Goal: Information Seeking & Learning: Learn about a topic

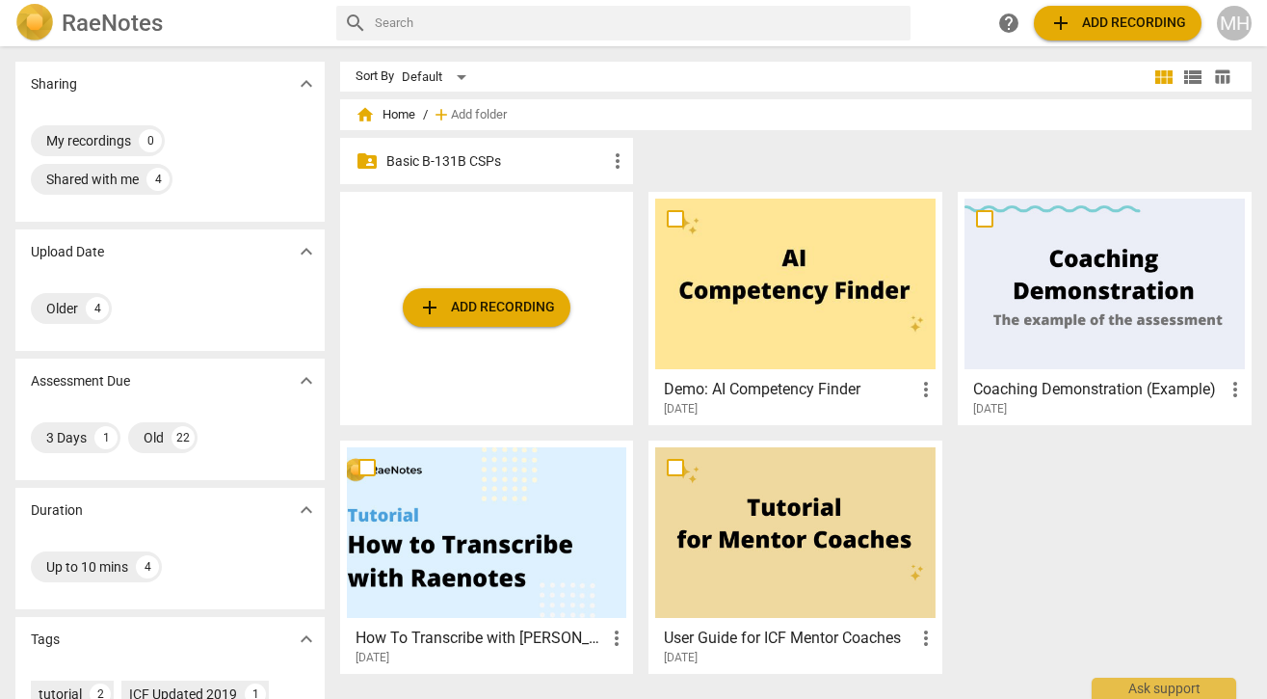
click at [488, 162] on p "Basic B-131B CSPs" at bounding box center [496, 161] width 221 height 20
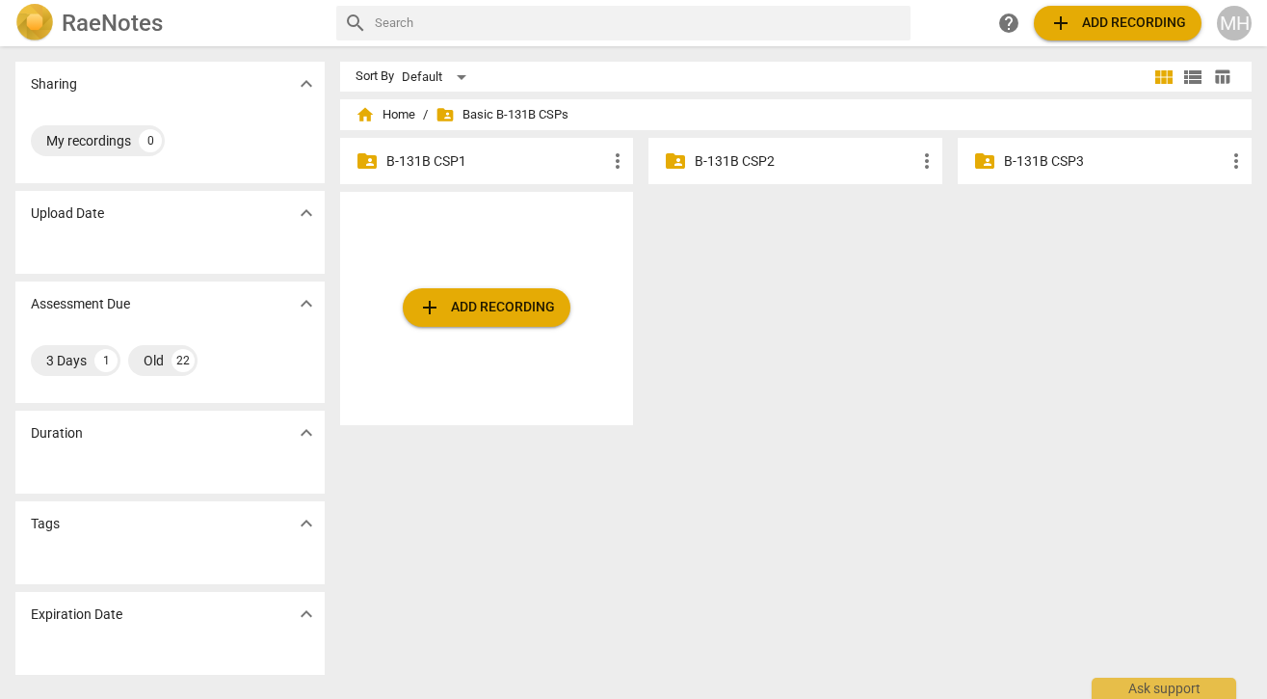
click at [445, 160] on p "B-131B CSP1" at bounding box center [496, 161] width 221 height 20
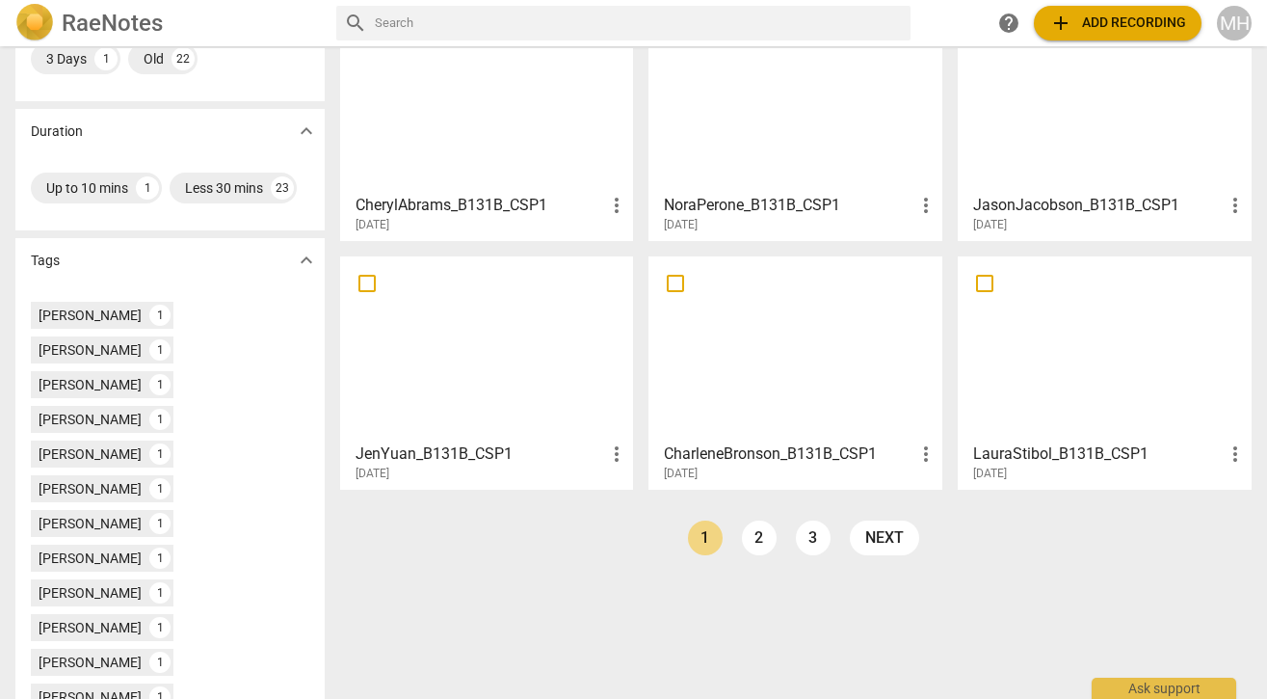
scroll to position [454, 0]
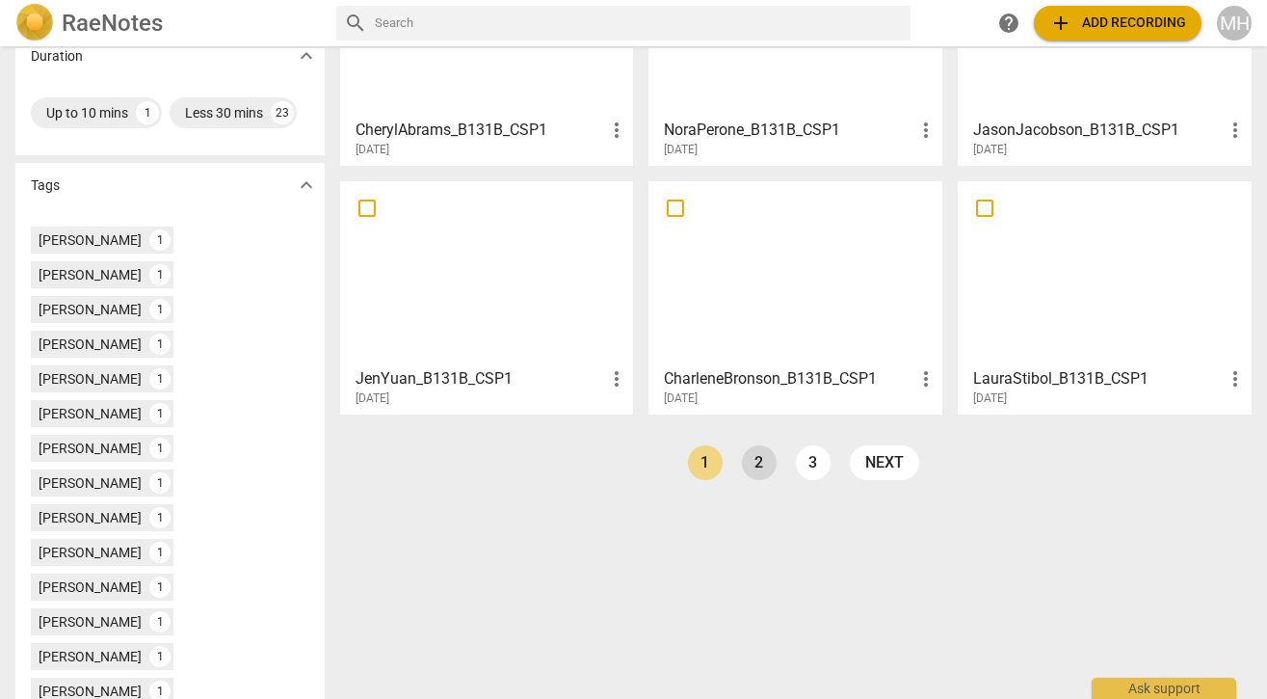
click at [751, 461] on link "2" at bounding box center [759, 462] width 35 height 35
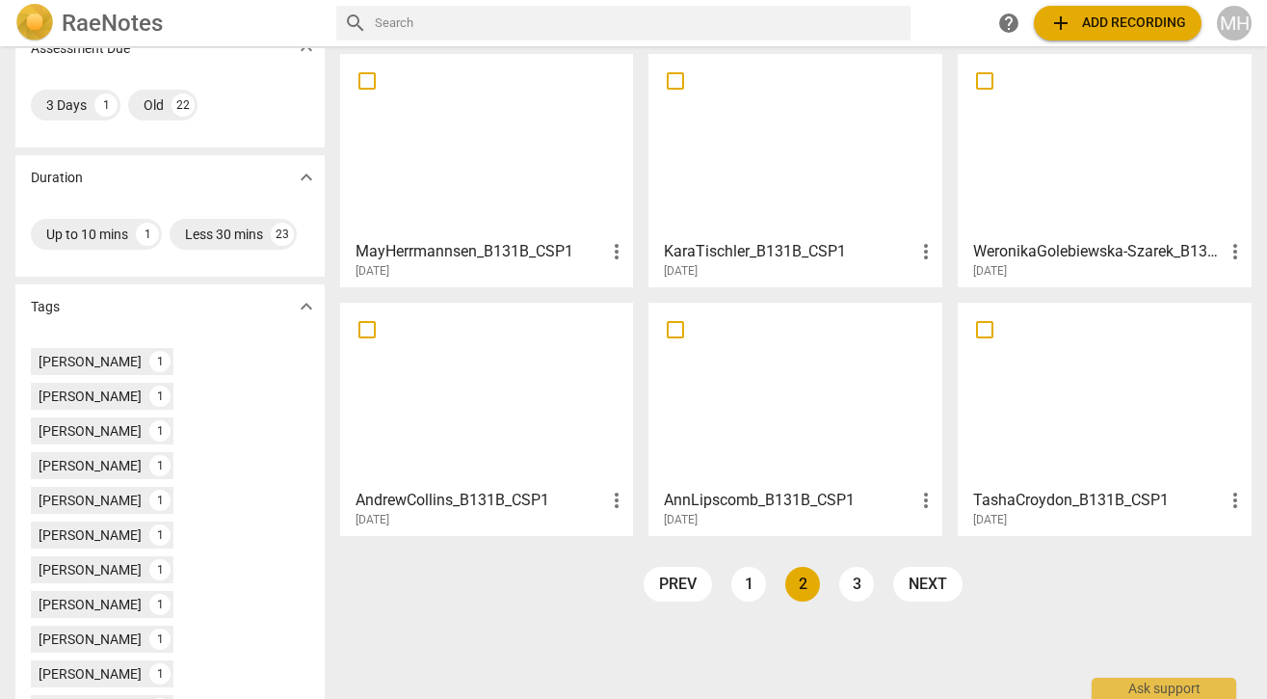
scroll to position [356, 0]
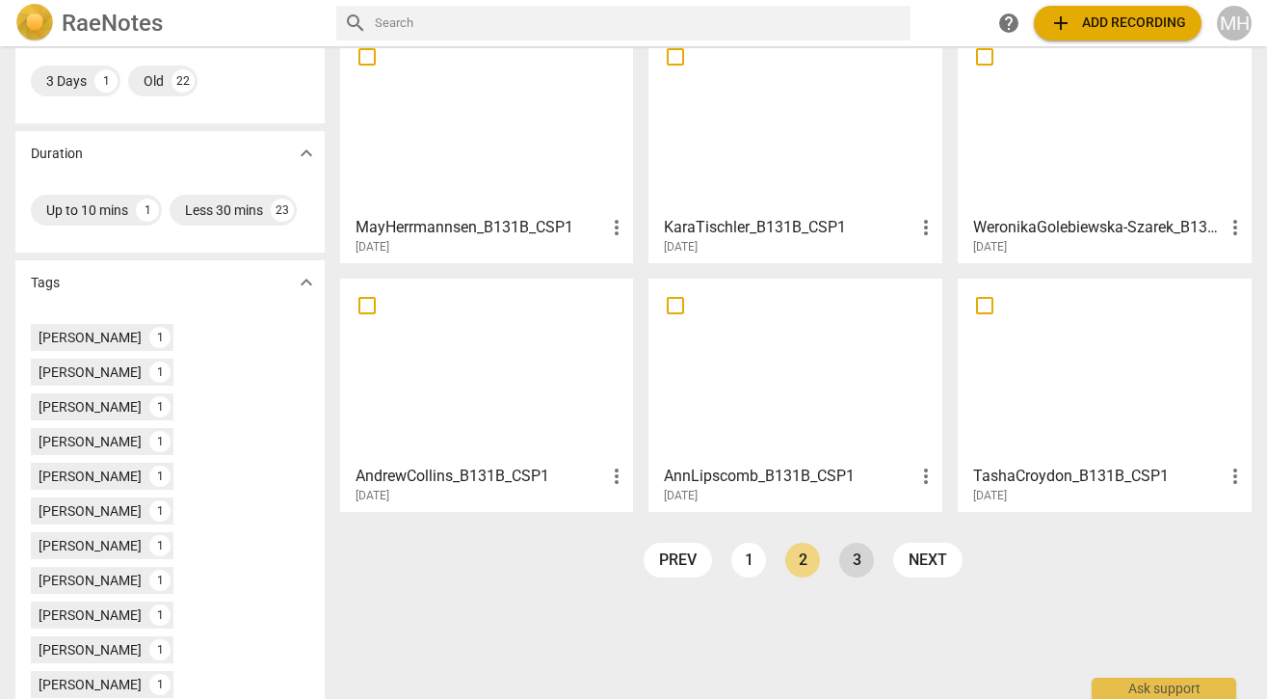
click at [853, 557] on link "3" at bounding box center [856, 559] width 35 height 35
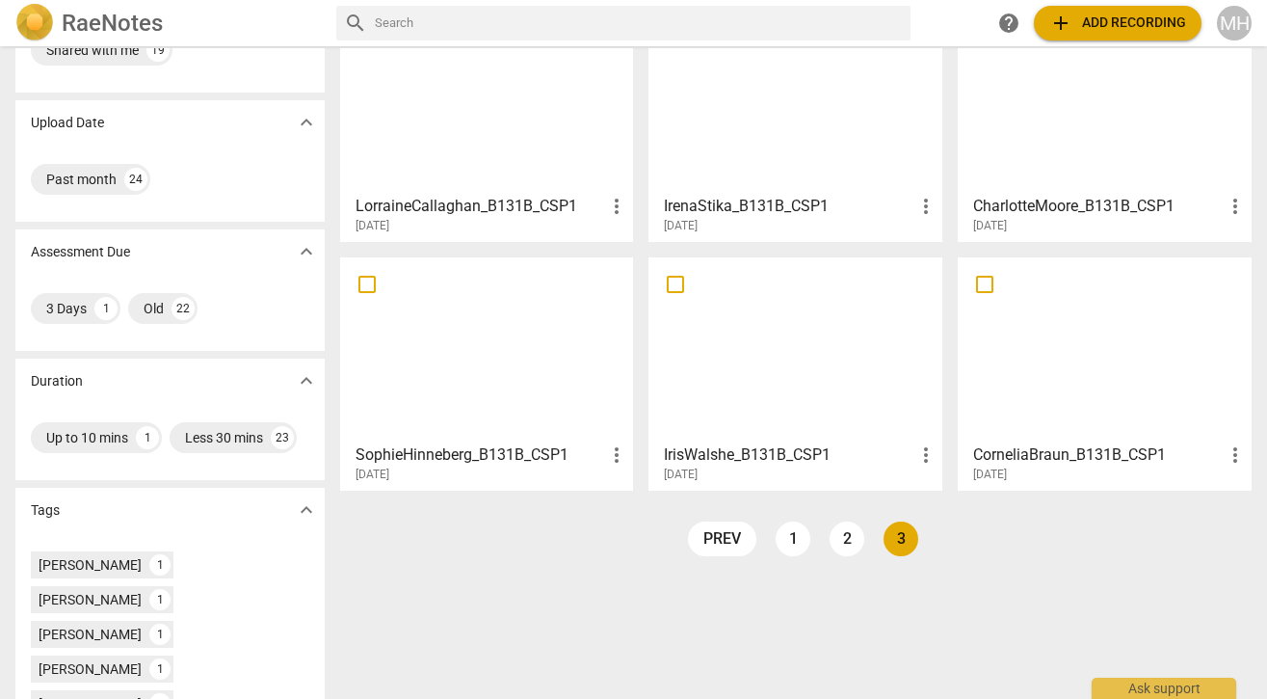
scroll to position [145, 0]
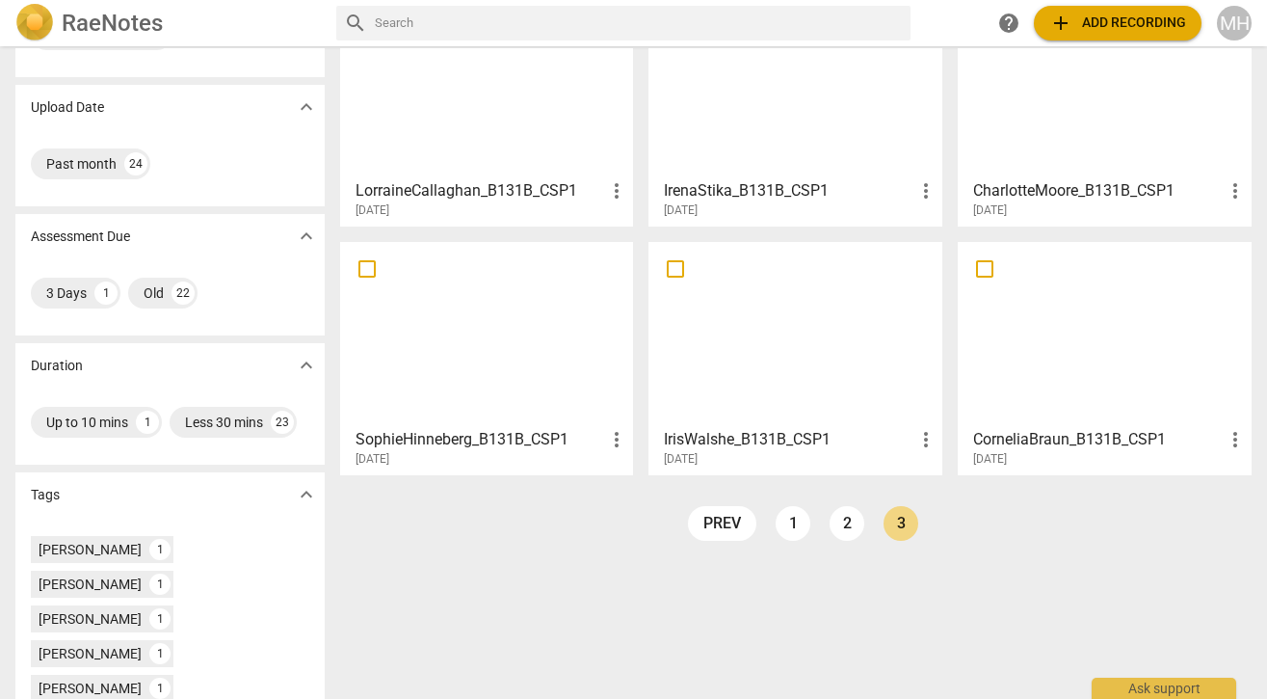
click at [475, 382] on div at bounding box center [487, 334] width 280 height 171
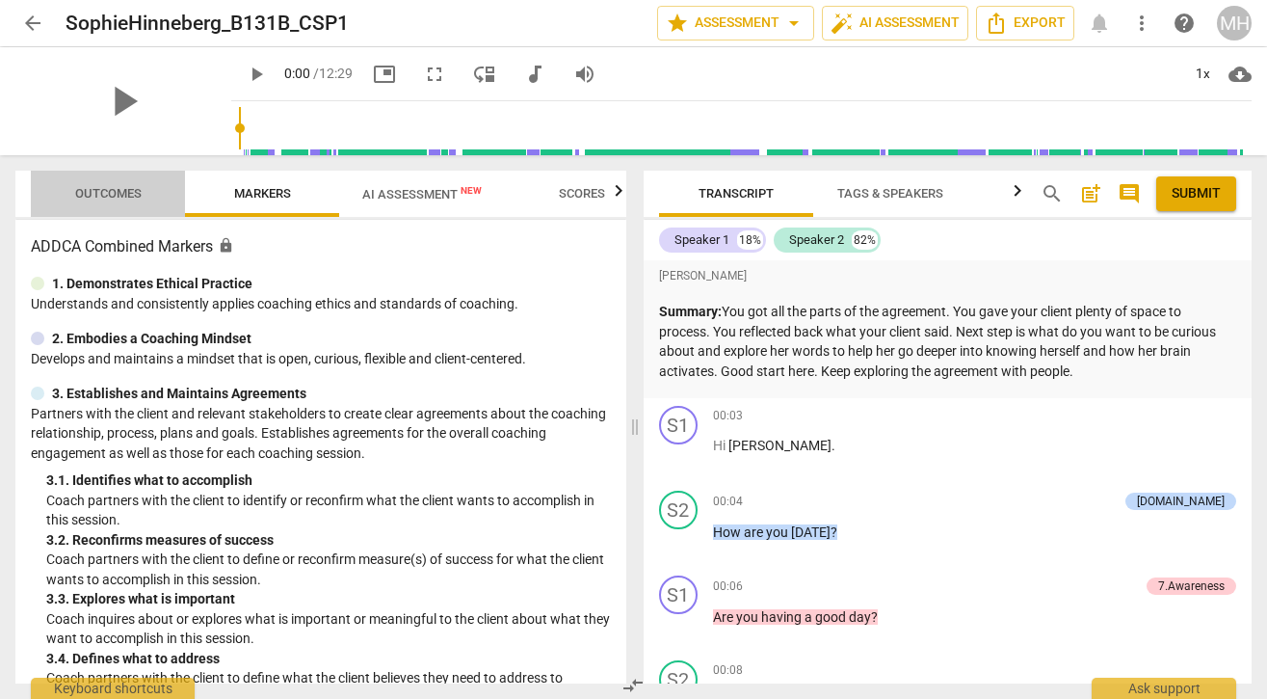
click at [140, 201] on span "Outcomes" at bounding box center [108, 194] width 113 height 26
